Goal: Task Accomplishment & Management: Manage account settings

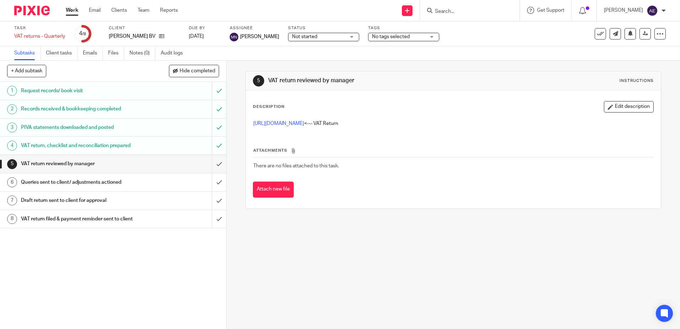
click at [73, 11] on link "Work" at bounding box center [72, 10] width 12 height 7
click at [470, 14] on input "Search" at bounding box center [466, 12] width 64 height 6
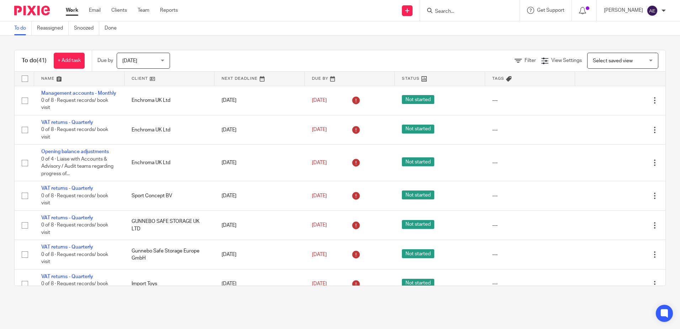
click at [465, 14] on input "Search" at bounding box center [466, 12] width 64 height 6
type input "l"
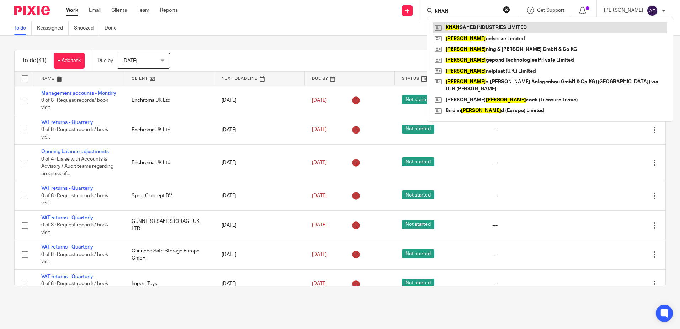
type input "kHAN"
click at [480, 25] on link at bounding box center [550, 27] width 234 height 11
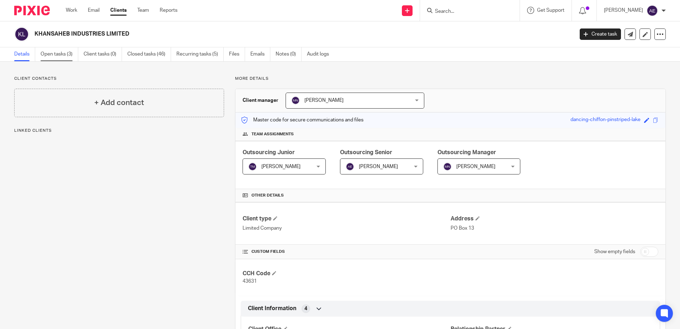
click at [64, 58] on link "Open tasks (3)" at bounding box center [60, 54] width 38 height 14
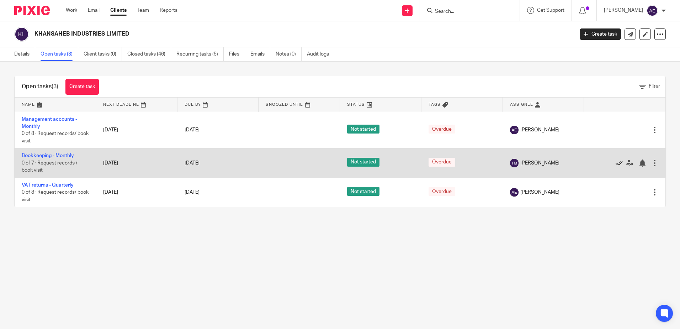
click at [616, 164] on icon at bounding box center [619, 162] width 7 height 7
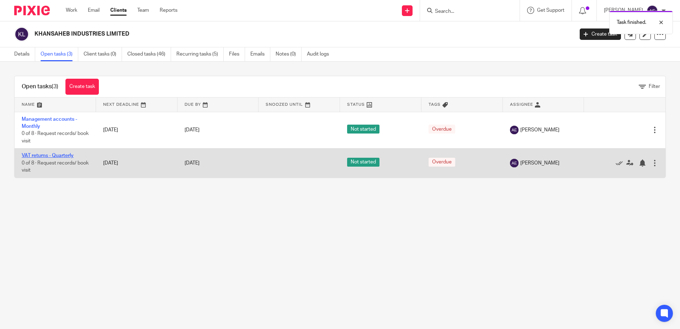
click at [60, 155] on link "VAT returns - Quarterly" at bounding box center [48, 155] width 52 height 5
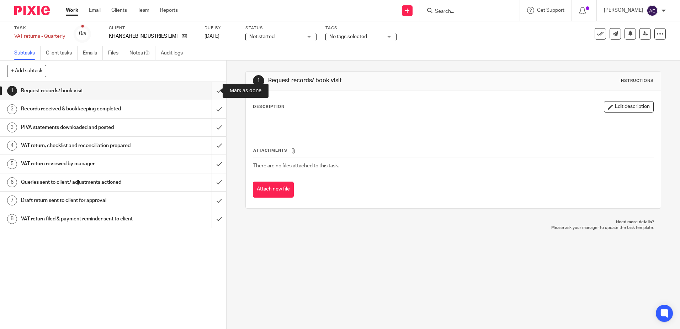
click at [218, 94] on input "submit" at bounding box center [113, 91] width 226 height 18
click at [216, 105] on input "submit" at bounding box center [113, 109] width 226 height 18
click at [213, 128] on input "submit" at bounding box center [113, 127] width 226 height 18
click at [213, 148] on input "submit" at bounding box center [113, 146] width 226 height 18
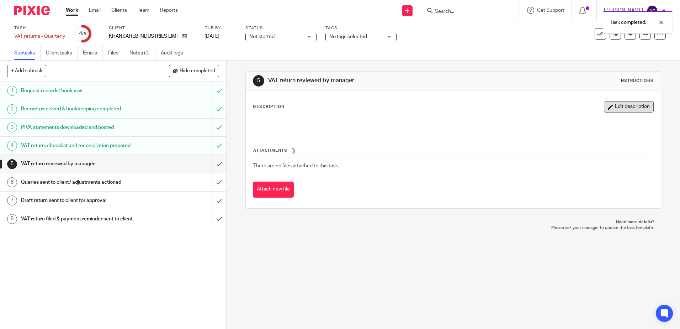
click at [618, 105] on button "Edit description" at bounding box center [629, 106] width 50 height 11
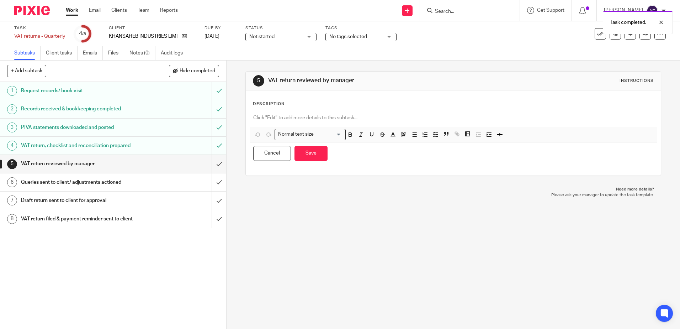
click at [354, 118] on p at bounding box center [453, 117] width 400 height 7
paste div
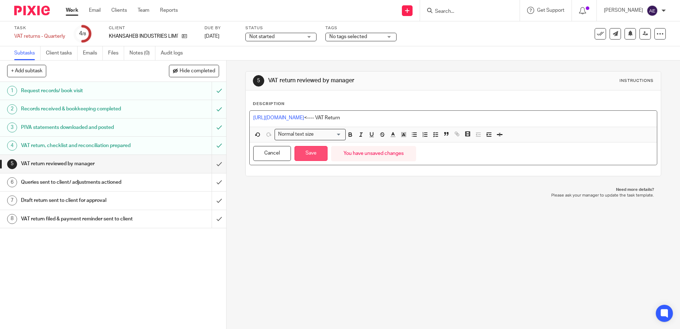
click at [296, 153] on button "Save" at bounding box center [311, 153] width 33 height 15
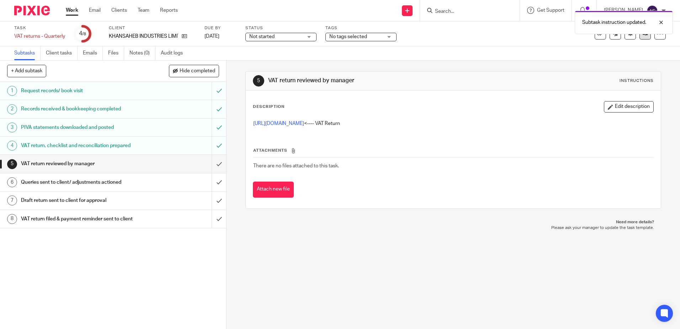
click at [638, 32] on div "Subtask instruction updated." at bounding box center [624, 22] width 98 height 23
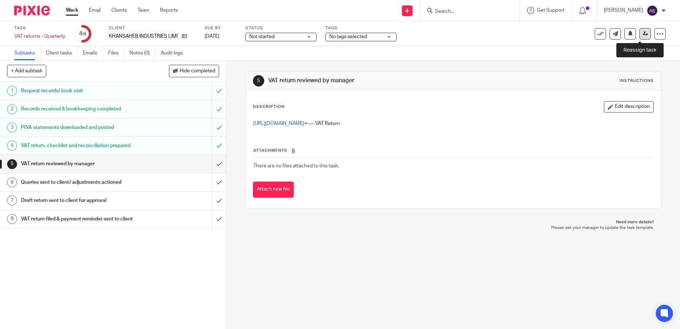
click at [643, 35] on icon at bounding box center [645, 33] width 5 height 5
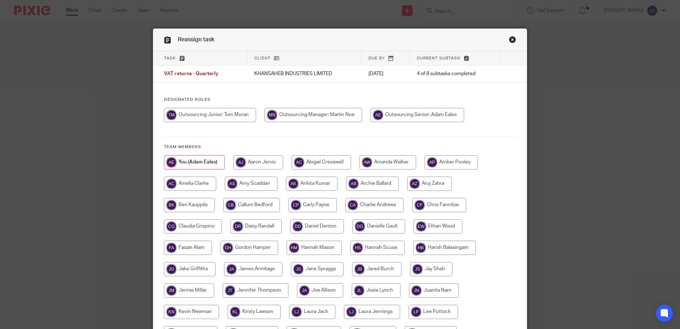
click at [331, 118] on input "radio" at bounding box center [313, 115] width 97 height 14
radio input "true"
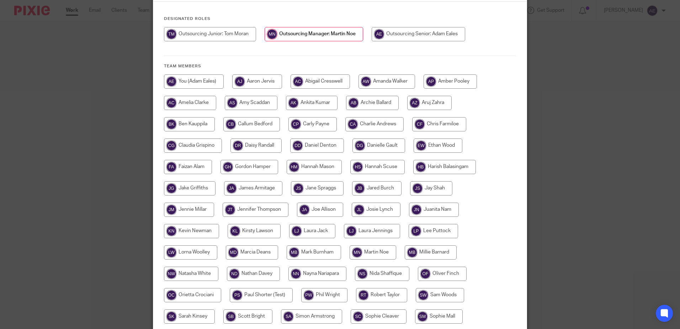
scroll to position [163, 0]
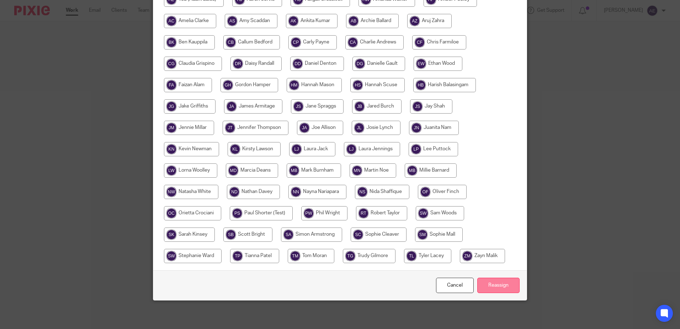
click at [490, 286] on input "Reassign" at bounding box center [498, 284] width 42 height 15
